Goal: Task Accomplishment & Management: Use online tool/utility

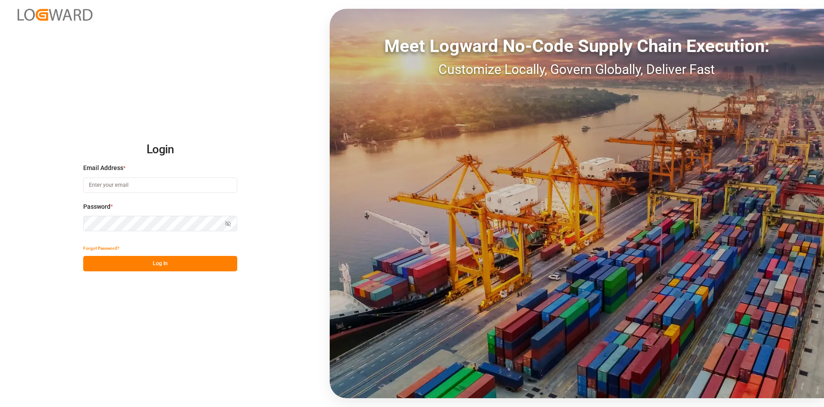
type input "naima.nafih@melitta.be"
click at [184, 262] on button "Log In" at bounding box center [160, 263] width 154 height 15
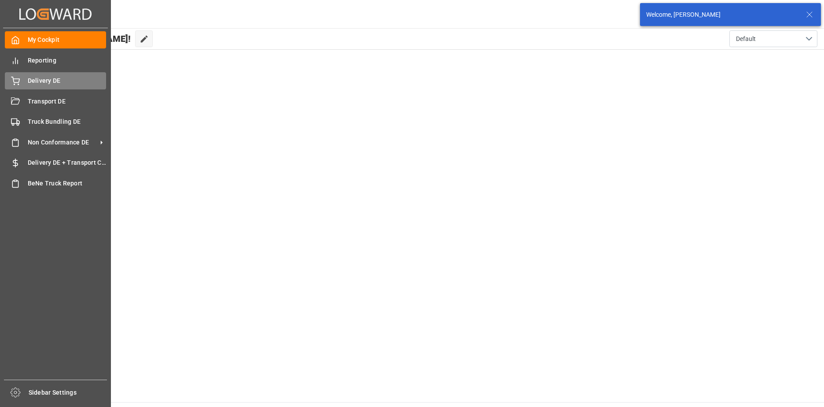
click at [21, 80] on div "Delivery DE Delivery DE" at bounding box center [55, 80] width 101 height 17
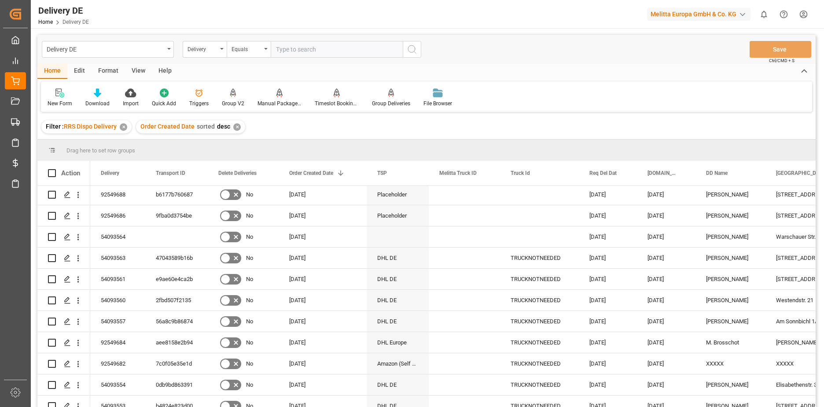
click at [417, 44] on icon "search button" at bounding box center [412, 49] width 11 height 11
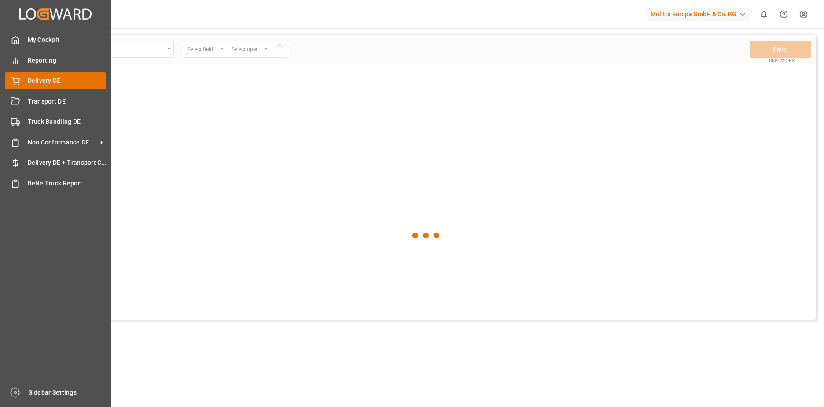
click at [37, 79] on span "Delivery DE" at bounding box center [67, 80] width 79 height 9
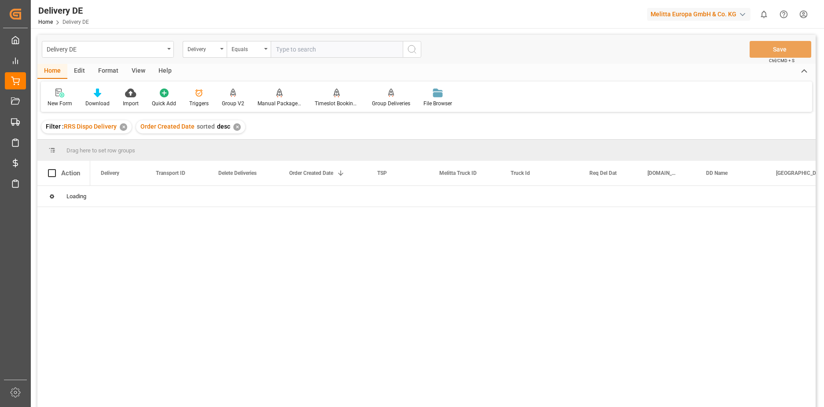
click at [236, 127] on div "✕" at bounding box center [236, 126] width 7 height 7
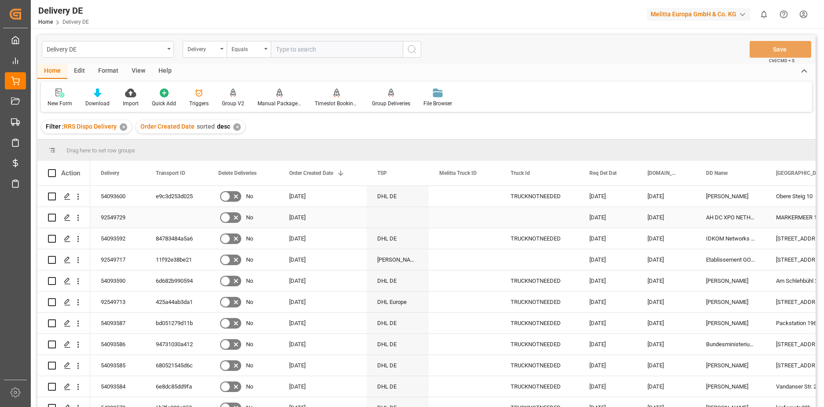
click at [52, 217] on input "Press Space to toggle row selection (unchecked)" at bounding box center [52, 218] width 8 height 8
checkbox input "true"
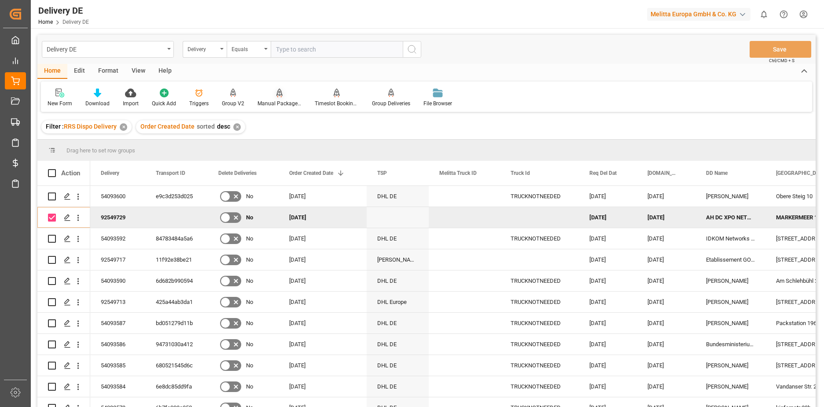
click at [282, 100] on div "Manual Package TypeDetermination" at bounding box center [280, 103] width 44 height 8
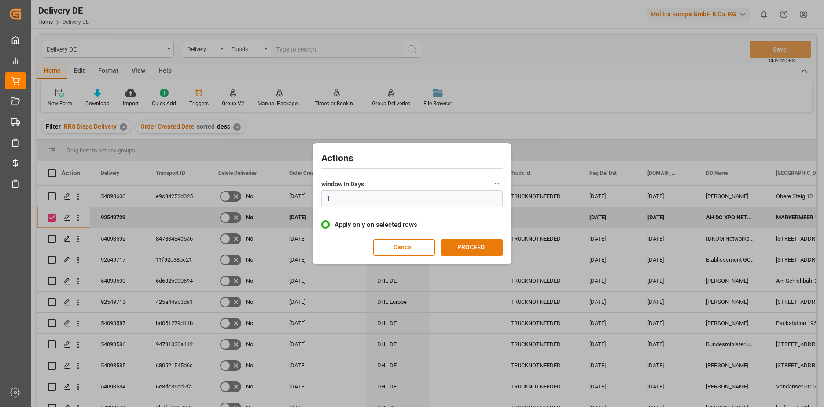
click at [459, 244] on button "PROCEED" at bounding box center [472, 247] width 62 height 17
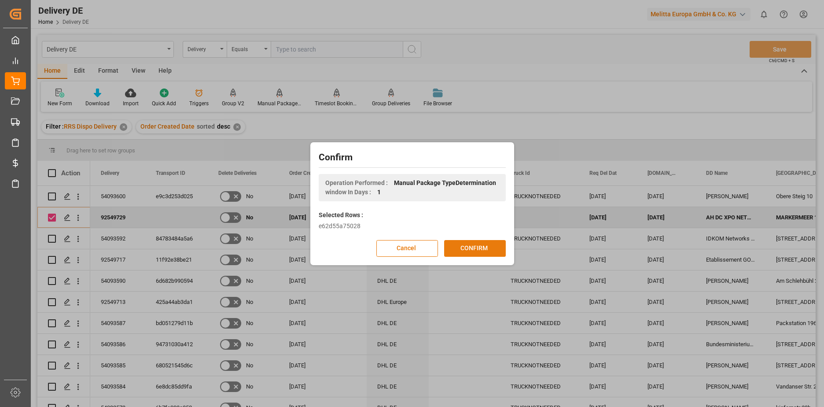
click at [463, 247] on button "CONFIRM" at bounding box center [475, 248] width 62 height 17
